Goal: Task Accomplishment & Management: Manage account settings

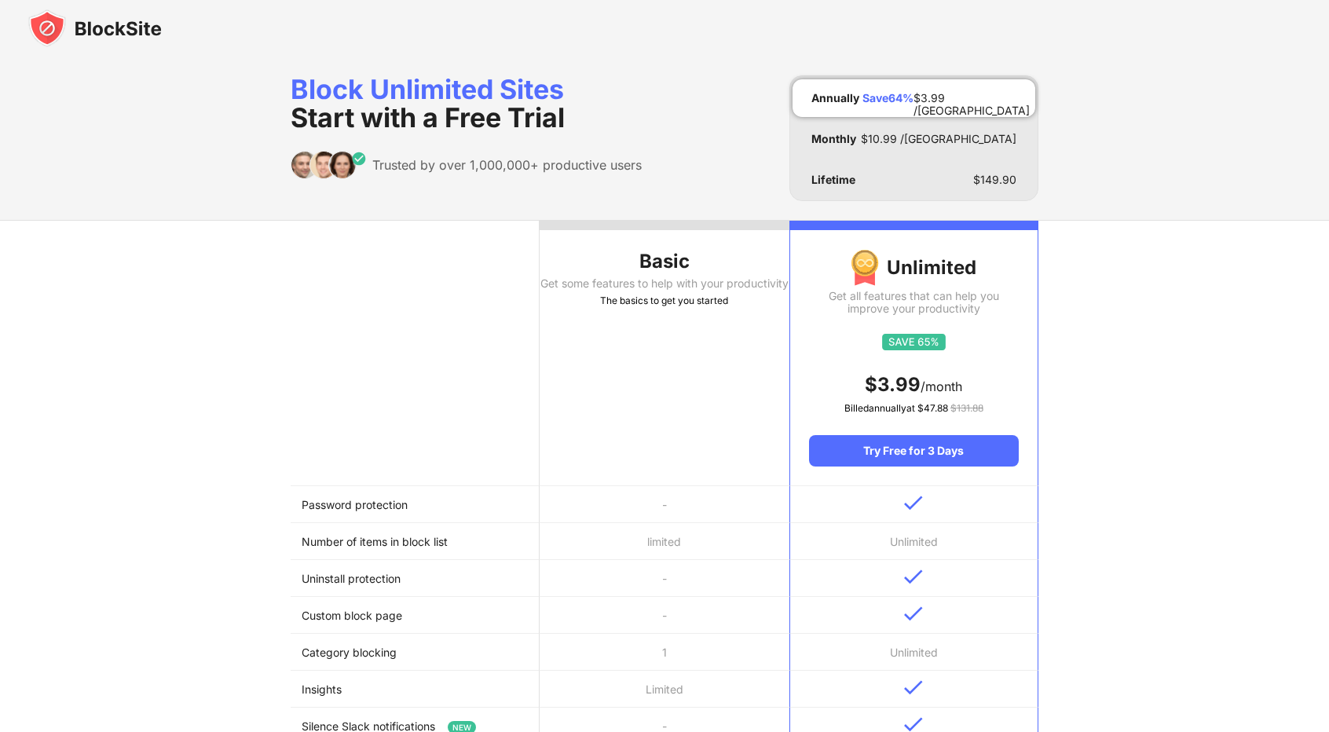
click at [57, 27] on img at bounding box center [94, 28] width 133 height 38
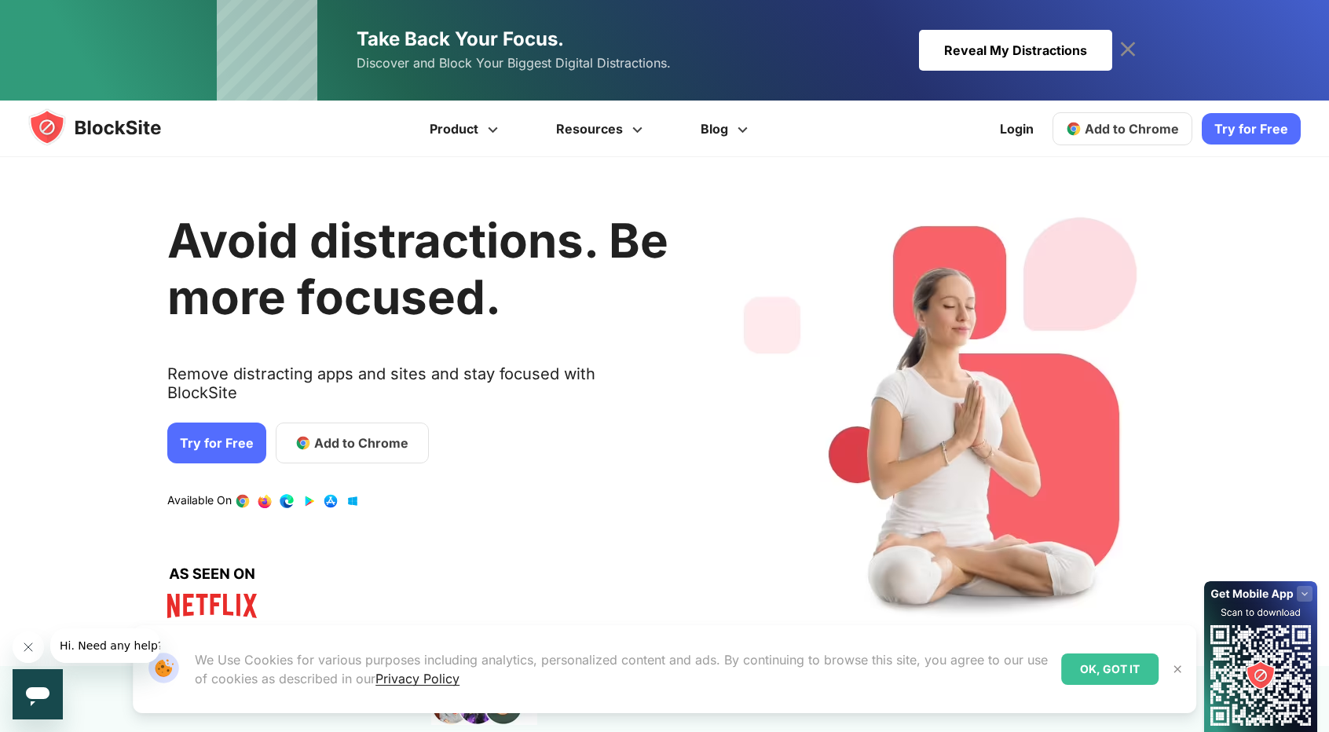
click at [972, 51] on div "Reveal My Distractions" at bounding box center [1015, 50] width 193 height 41
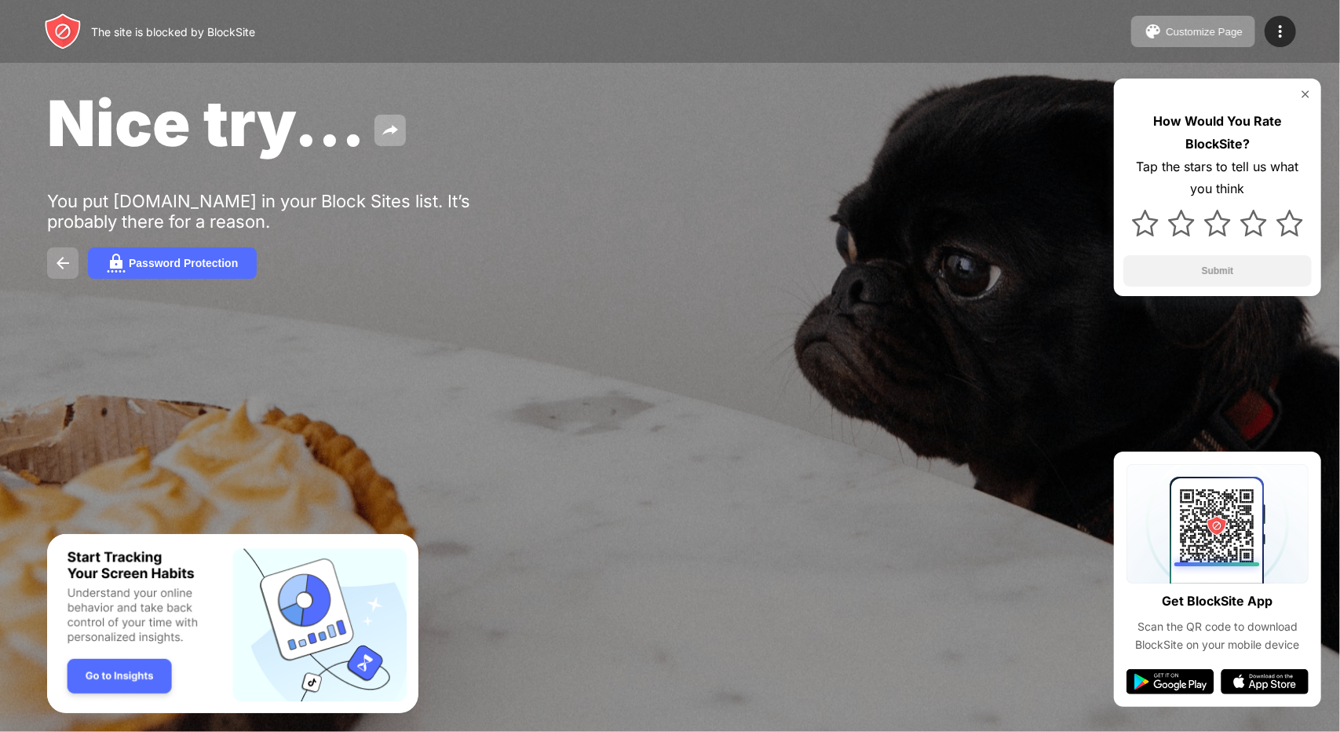
click at [63, 262] on img at bounding box center [62, 263] width 19 height 19
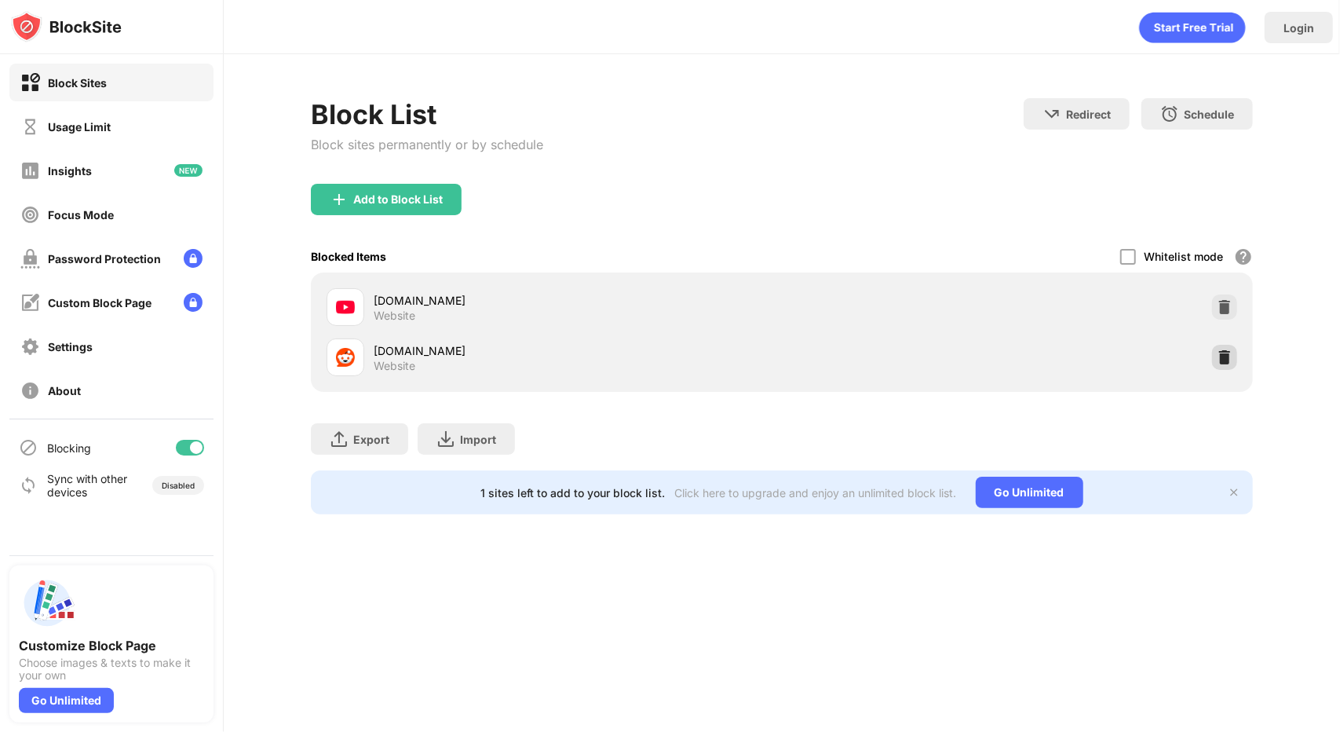
click at [1229, 357] on img at bounding box center [1225, 357] width 16 height 16
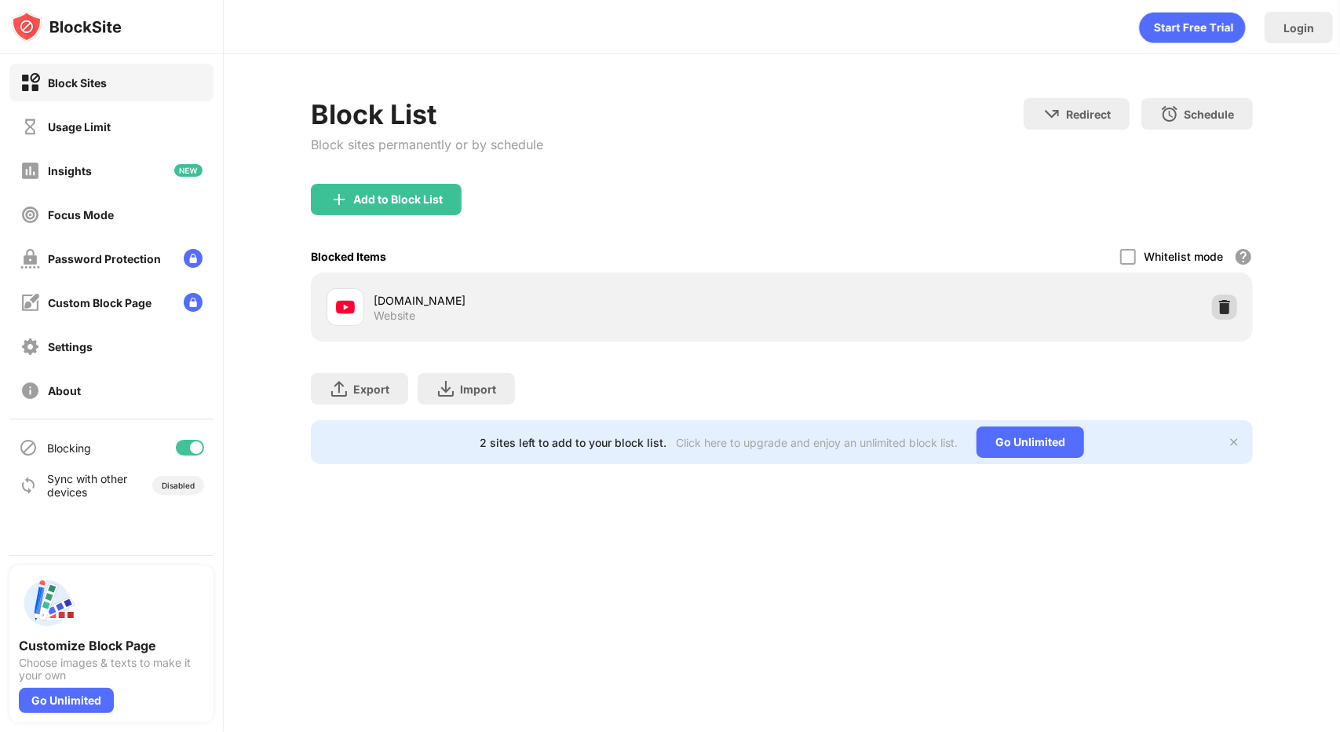
click at [1224, 305] on img at bounding box center [1225, 307] width 16 height 16
